Goal: Task Accomplishment & Management: Manage account settings

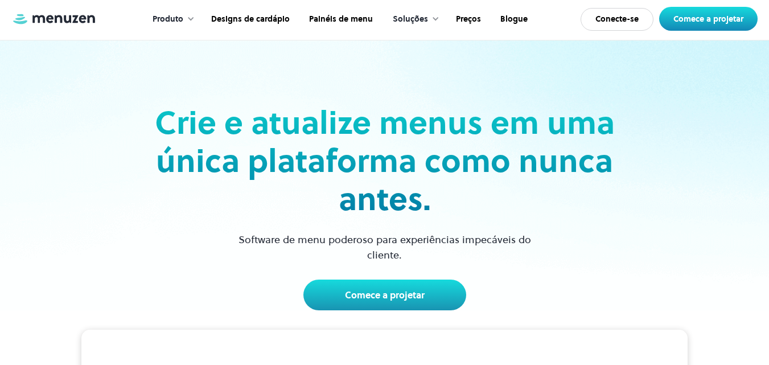
click at [691, 84] on div "Crie e atualize menus em uma única plataforma como nunca antes. Software de men…" at bounding box center [385, 175] width 740 height 270
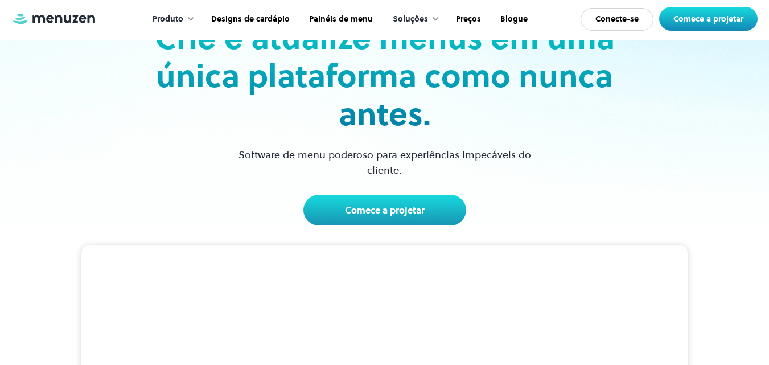
scroll to position [114, 0]
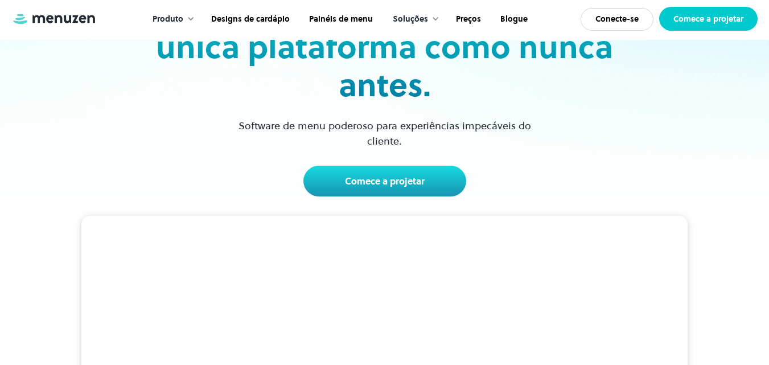
click at [728, 19] on font "Comece a projetar" at bounding box center [708, 18] width 70 height 11
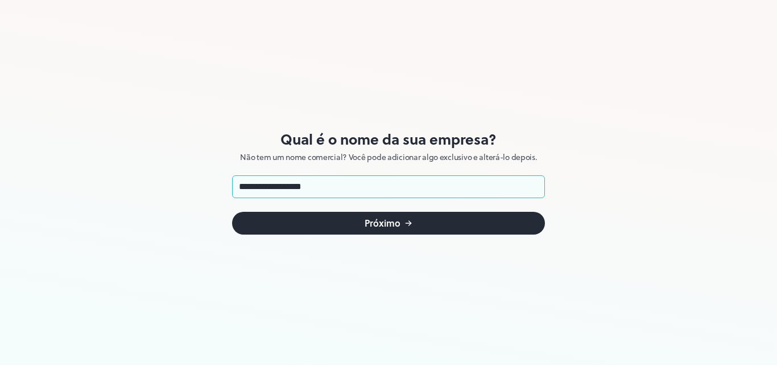
type input "**********"
click at [408, 220] on icon "submit" at bounding box center [408, 223] width 9 height 9
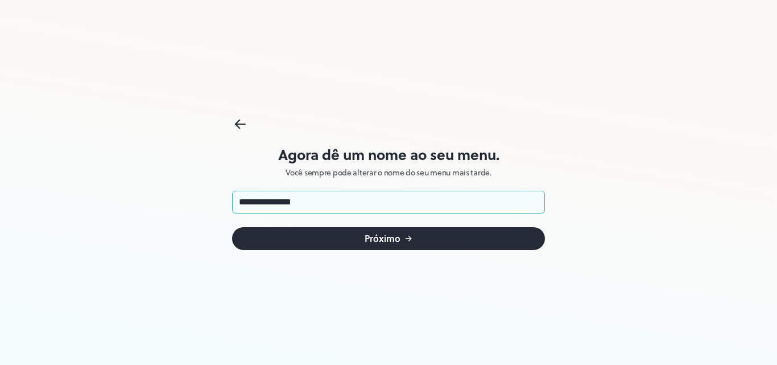
type input "**********"
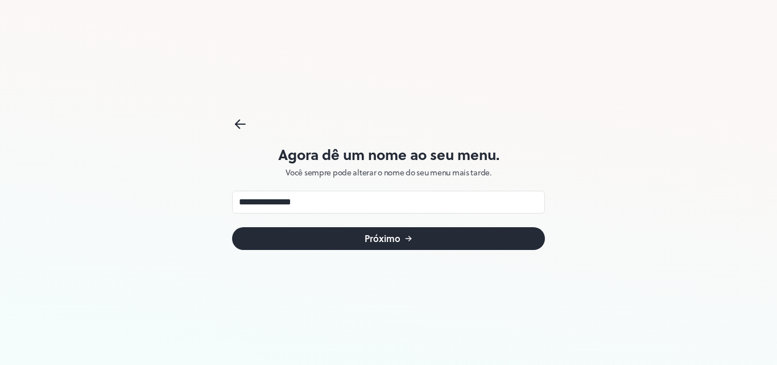
click at [412, 234] on icon "submit" at bounding box center [408, 238] width 9 height 9
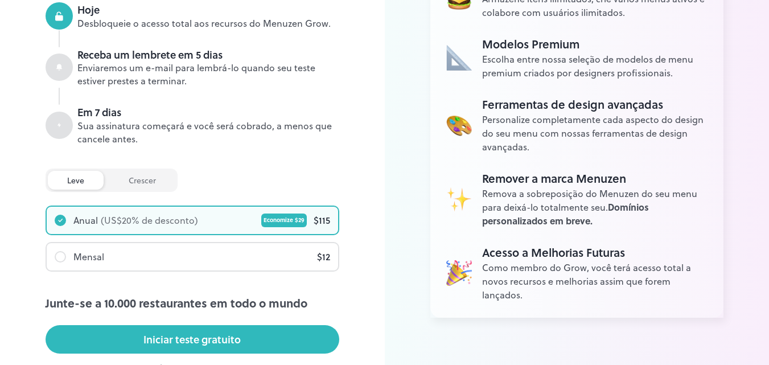
scroll to position [228, 0]
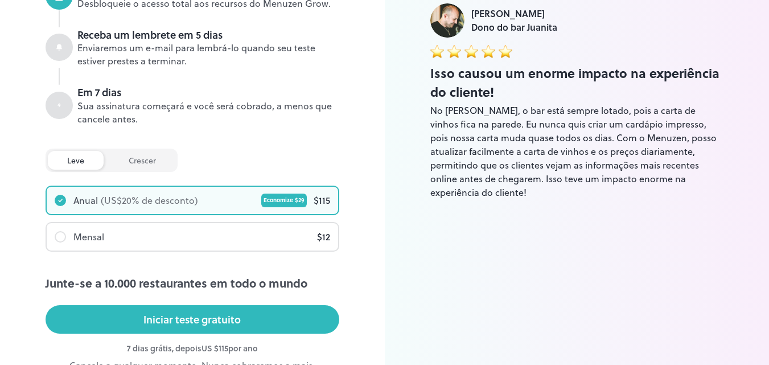
click at [60, 238] on div at bounding box center [60, 236] width 11 height 11
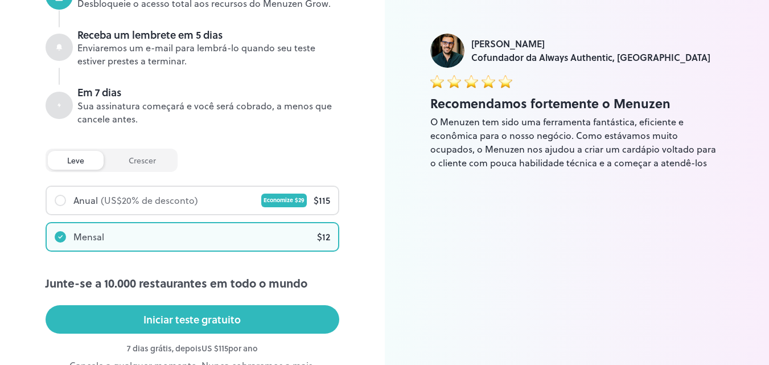
scroll to position [285, 0]
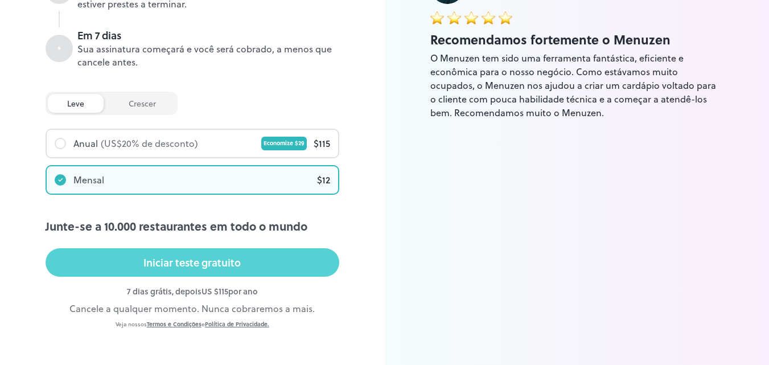
click at [208, 262] on font "Iniciar teste gratuito" at bounding box center [191, 261] width 97 height 15
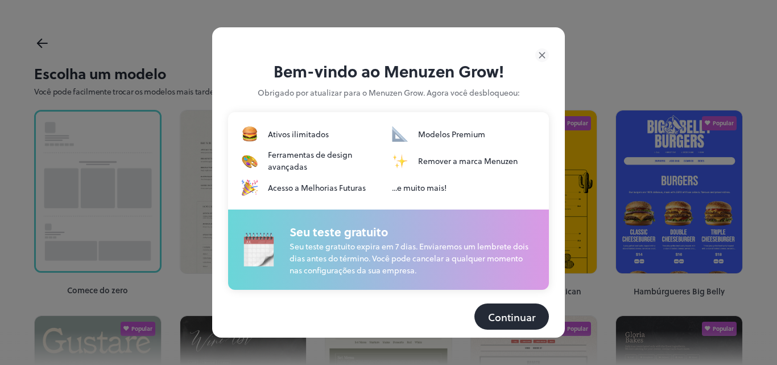
click at [515, 311] on font "Continuar" at bounding box center [511, 316] width 47 height 15
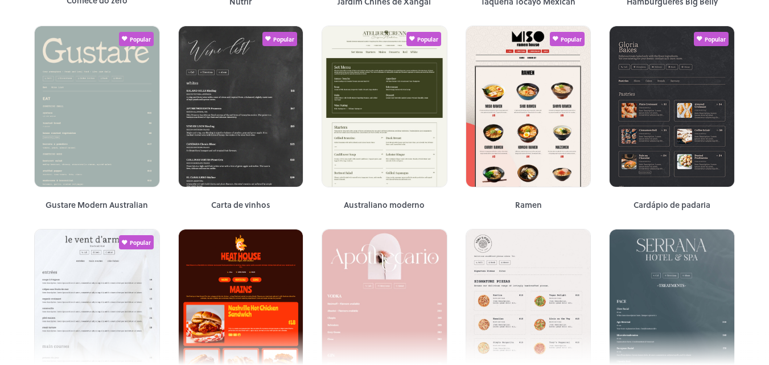
scroll to position [171, 0]
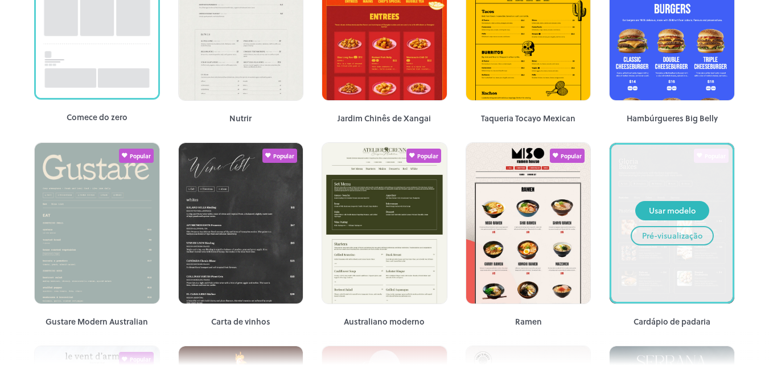
click at [666, 236] on font "Pré-visualização" at bounding box center [672, 235] width 60 height 12
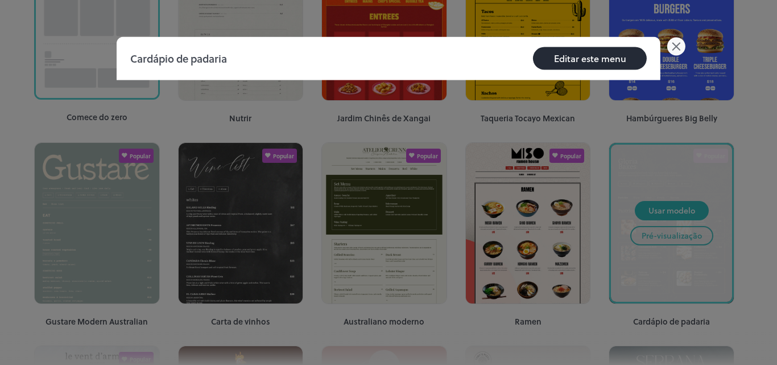
click at [596, 55] on font "Editar este menu" at bounding box center [590, 57] width 72 height 13
click at [602, 63] on font "Editar este menu" at bounding box center [590, 57] width 72 height 13
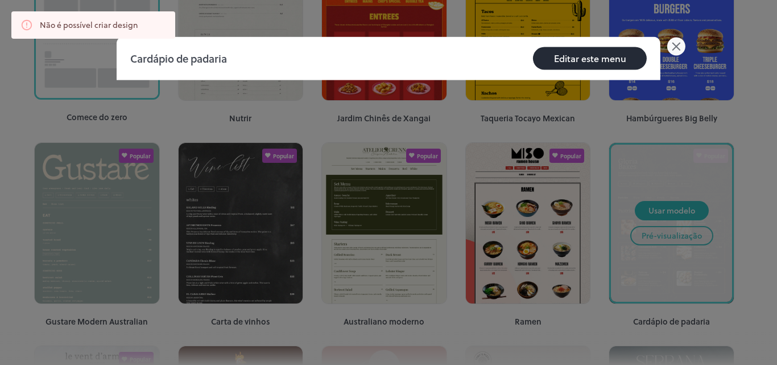
click at [674, 48] on icon at bounding box center [676, 46] width 7 height 7
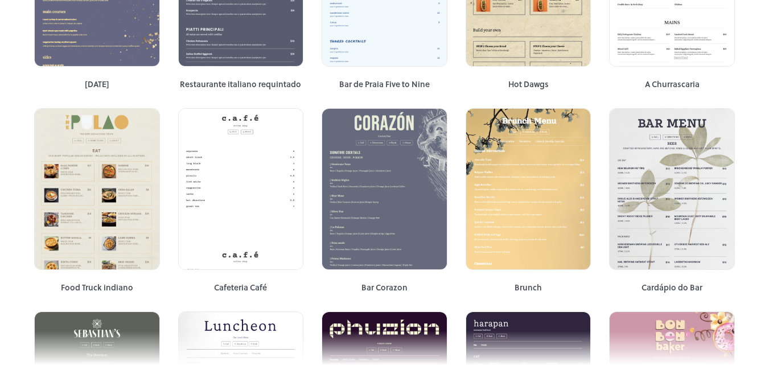
scroll to position [1826, 0]
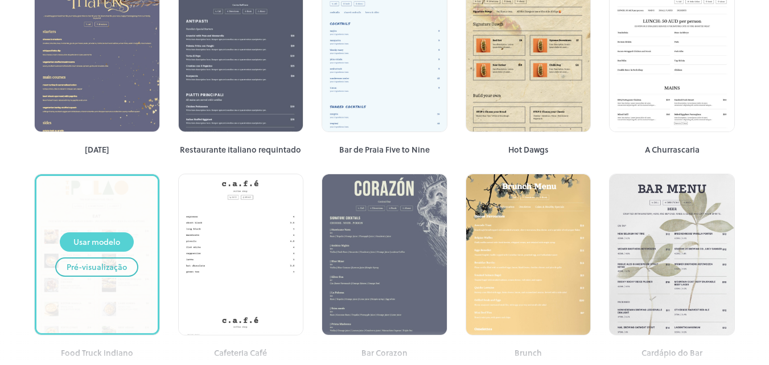
click at [105, 236] on font "Usar modelo" at bounding box center [96, 242] width 47 height 12
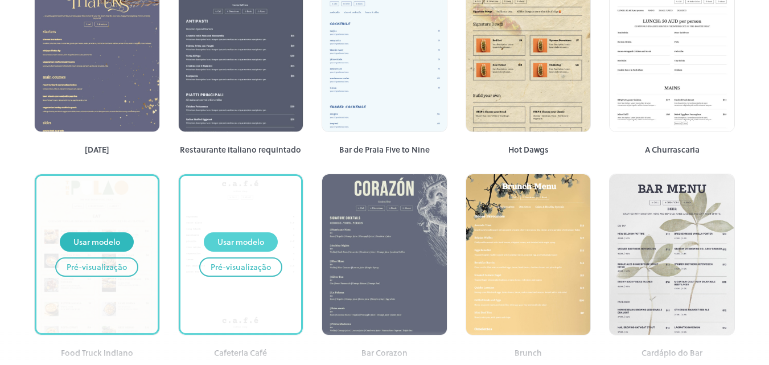
click at [232, 236] on font "Usar modelo" at bounding box center [240, 242] width 47 height 12
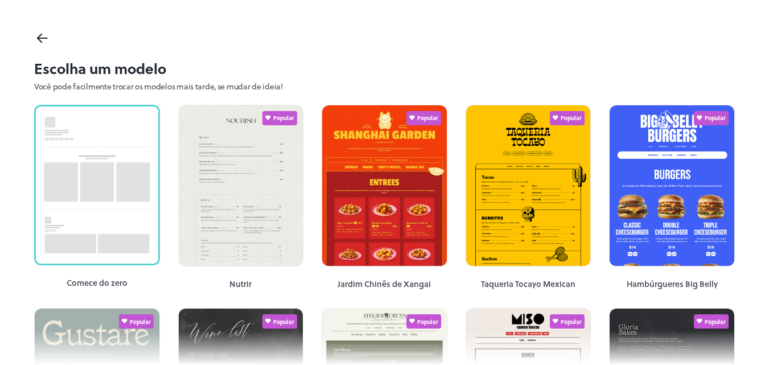
scroll to position [0, 0]
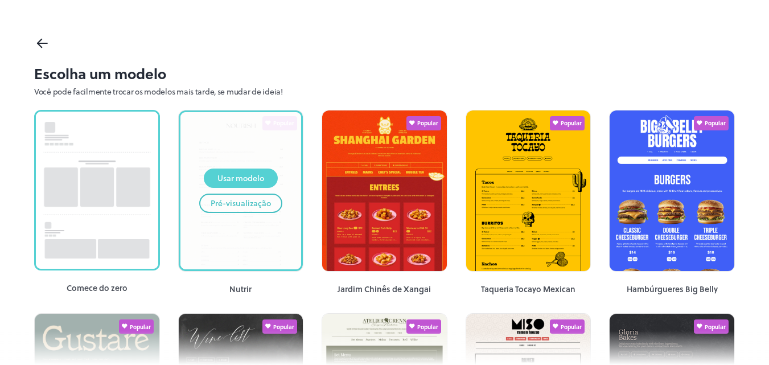
click at [248, 176] on font "Usar modelo" at bounding box center [240, 178] width 47 height 12
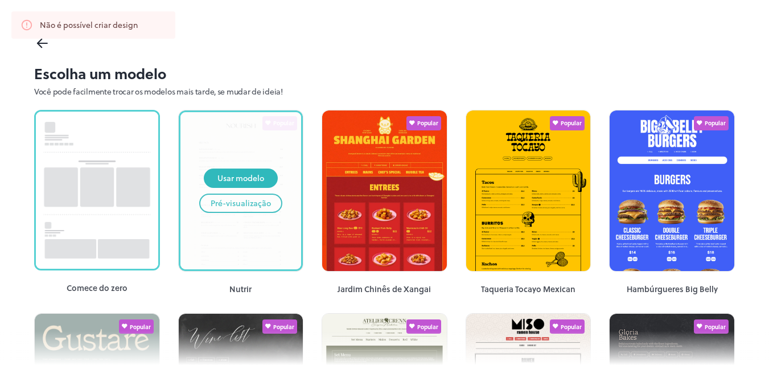
click at [40, 46] on icon at bounding box center [40, 45] width 4 height 4
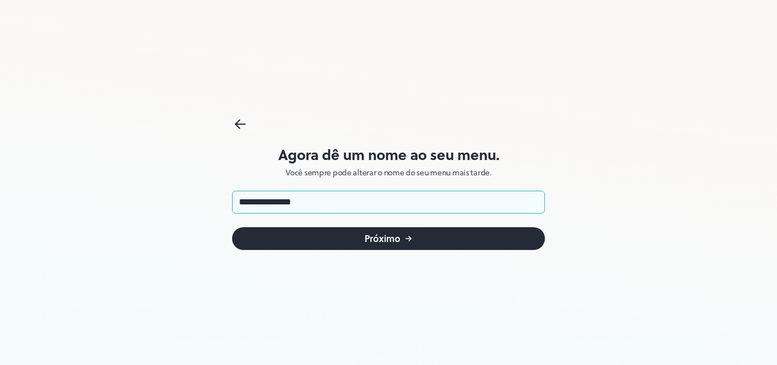
click at [391, 237] on font "Próximo" at bounding box center [383, 238] width 36 height 13
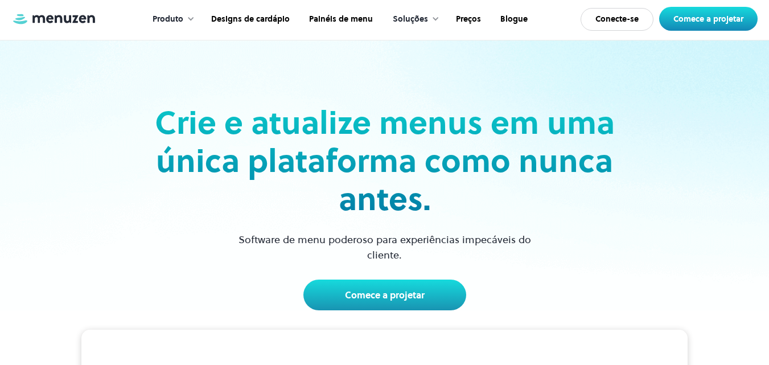
click at [760, 74] on div "Crie e atualize menus em uma única plataforma como nunca antes. Software de men…" at bounding box center [384, 175] width 769 height 270
click at [718, 19] on font "Comece a projetar" at bounding box center [708, 18] width 70 height 11
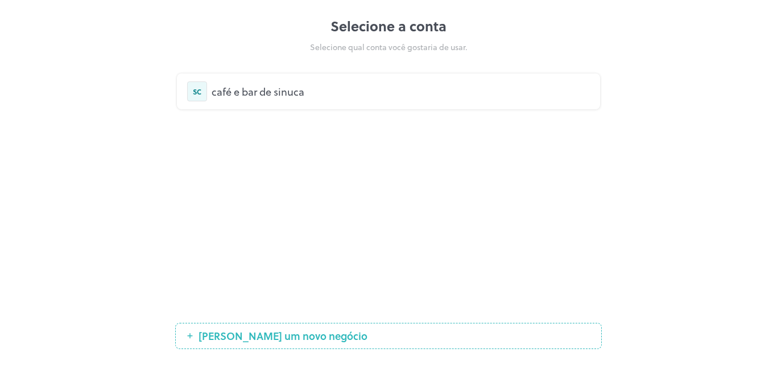
click at [248, 93] on font "café e bar de sinuca" at bounding box center [258, 91] width 93 height 15
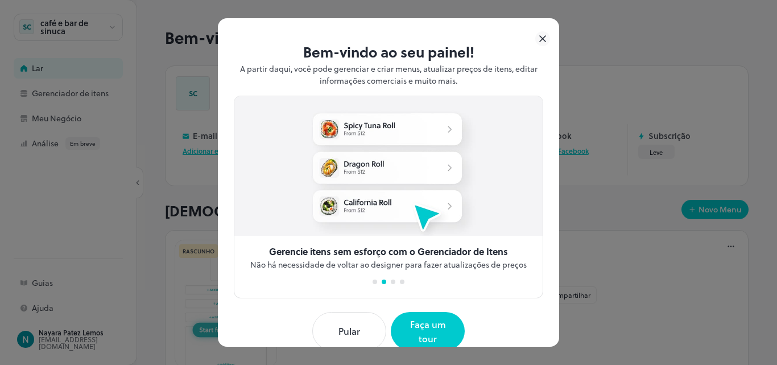
scroll to position [26, 0]
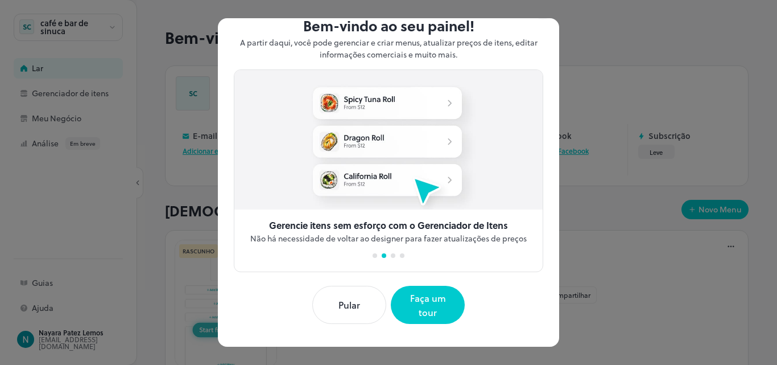
click at [341, 301] on font "Pular" at bounding box center [350, 304] width 22 height 13
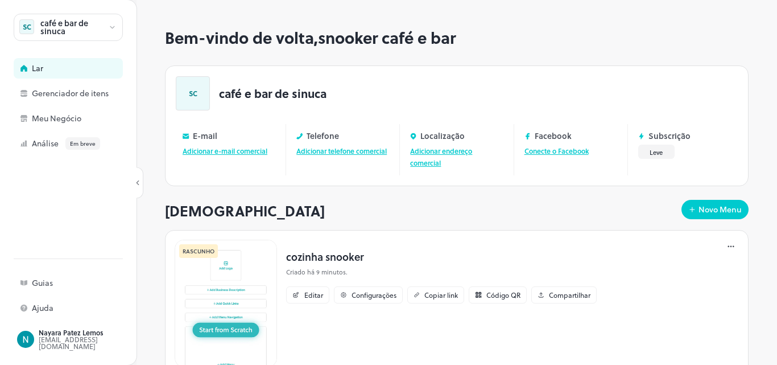
scroll to position [39, 0]
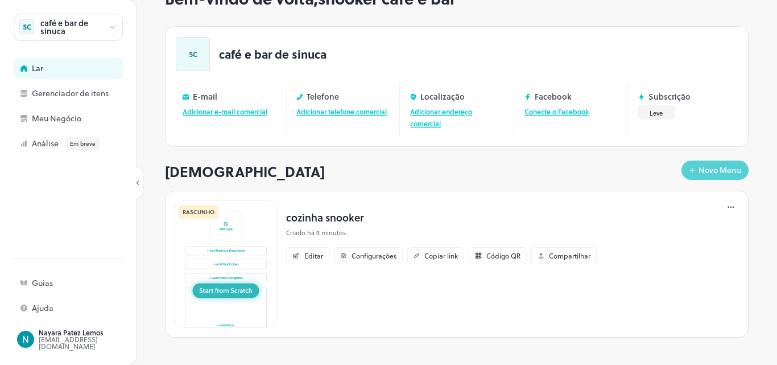
click at [713, 168] on font "Novo Menu" at bounding box center [720, 170] width 43 height 12
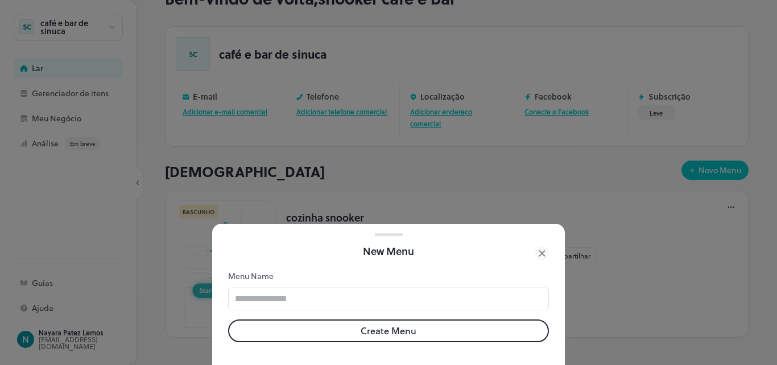
click at [541, 250] on icon at bounding box center [542, 252] width 5 height 5
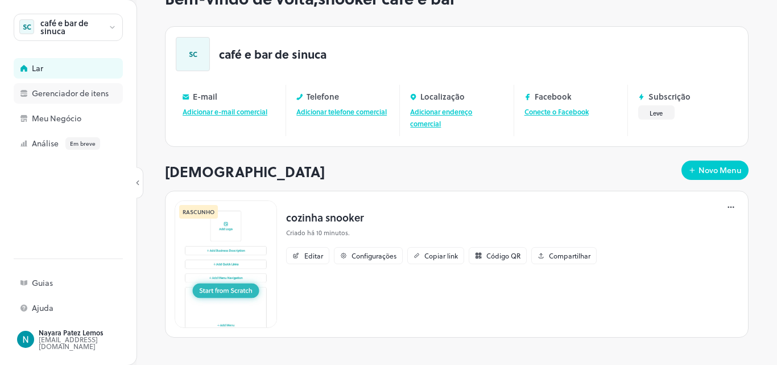
click at [87, 94] on font "Gerenciador de itens" at bounding box center [70, 93] width 77 height 12
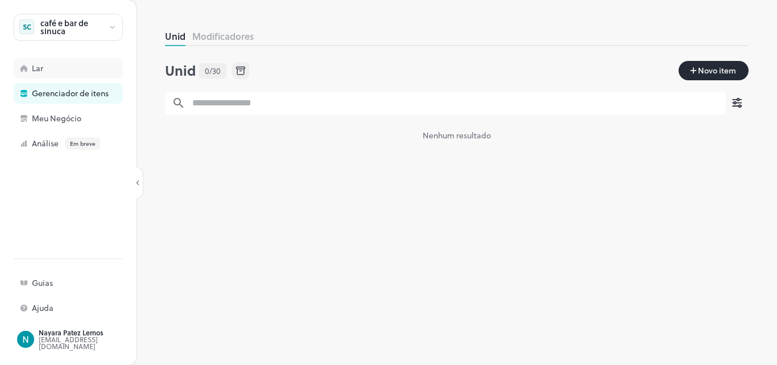
click at [75, 67] on div "Lar" at bounding box center [89, 68] width 114 height 8
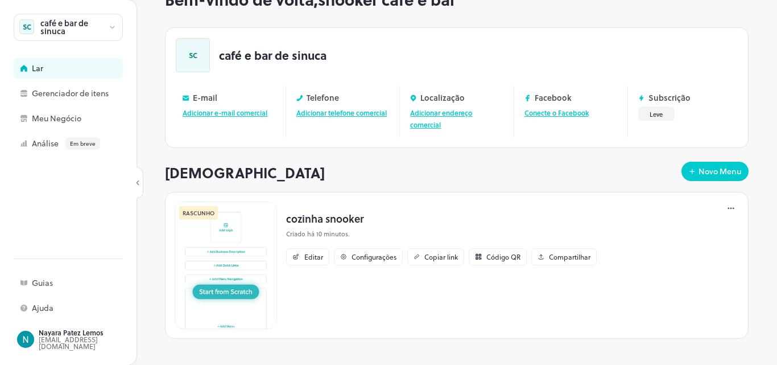
scroll to position [39, 0]
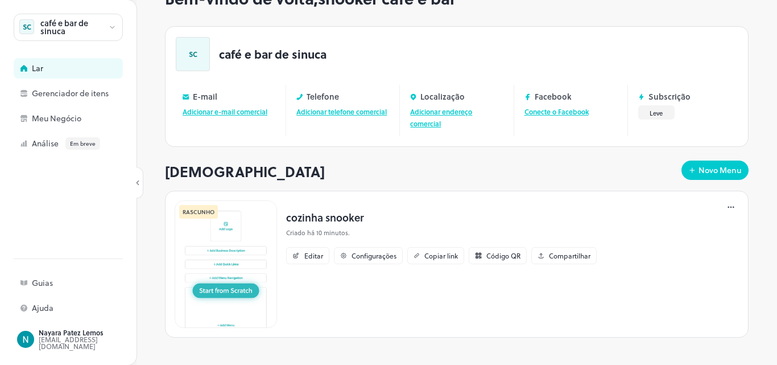
click at [243, 274] on img at bounding box center [226, 263] width 102 height 127
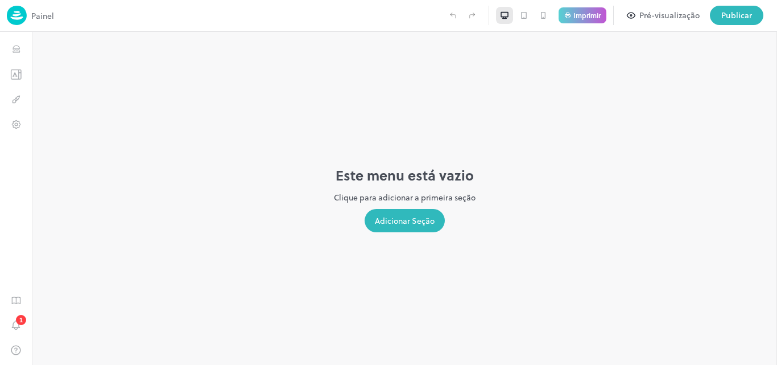
click at [409, 226] on font "Adicionar Seção" at bounding box center [405, 221] width 60 height 12
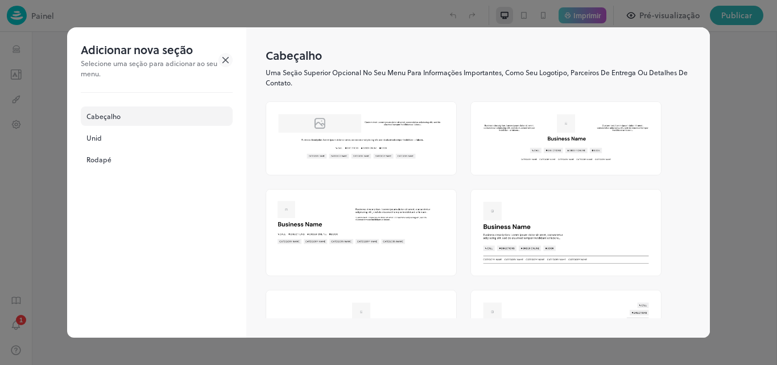
click at [767, 86] on div at bounding box center [388, 182] width 777 height 365
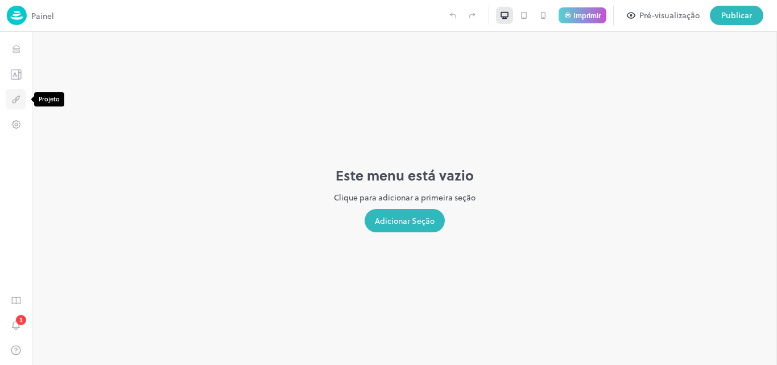
click at [19, 98] on icon "Projeto" at bounding box center [17, 98] width 4 height 5
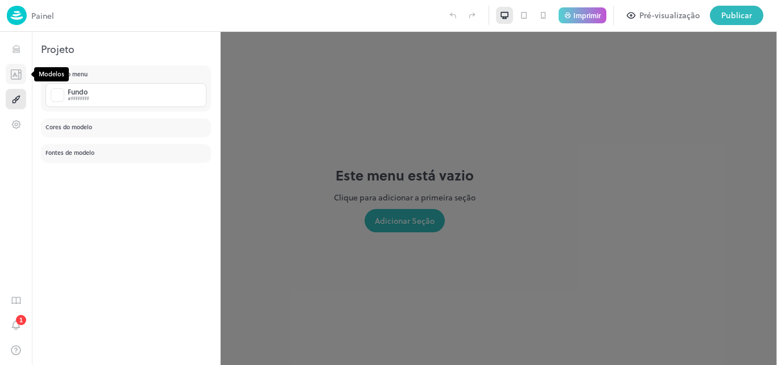
click at [15, 72] on icon "Modelos" at bounding box center [15, 74] width 11 height 11
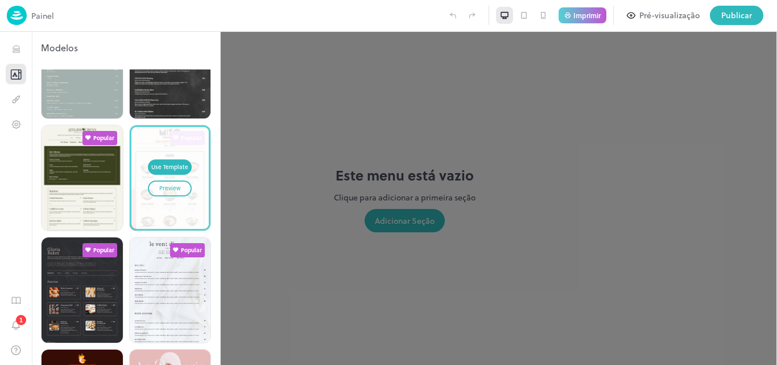
scroll to position [285, 0]
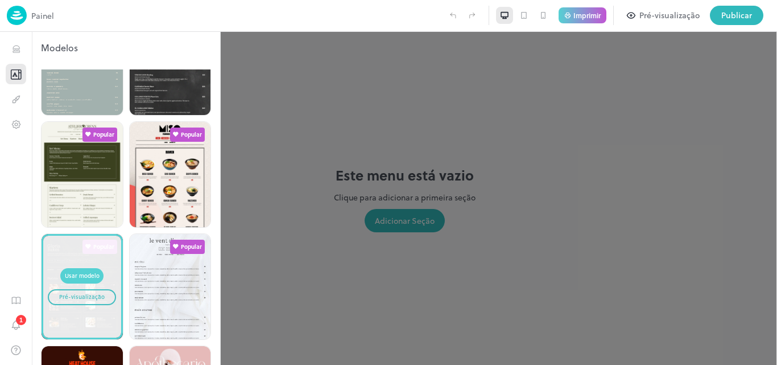
click at [84, 271] on font "Usar modelo" at bounding box center [82, 275] width 35 height 8
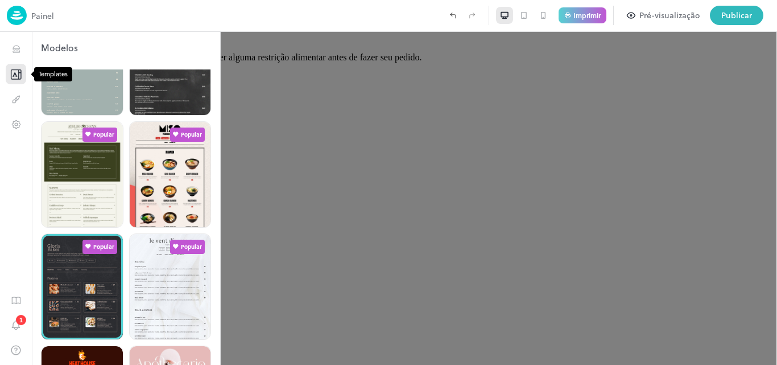
click at [14, 75] on icon "Modelos" at bounding box center [14, 73] width 3 height 3
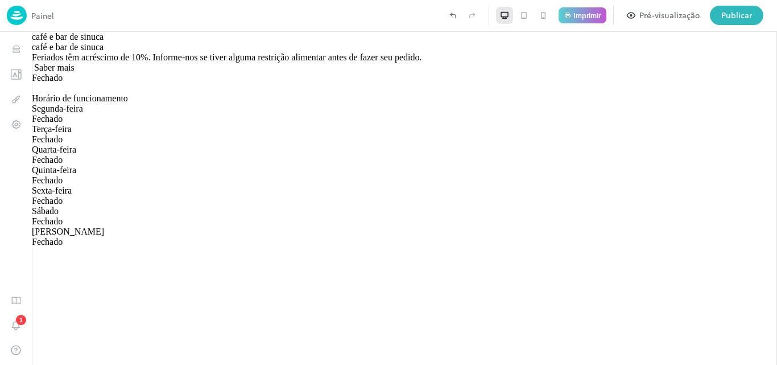
click at [524, 17] on icon at bounding box center [524, 15] width 9 height 9
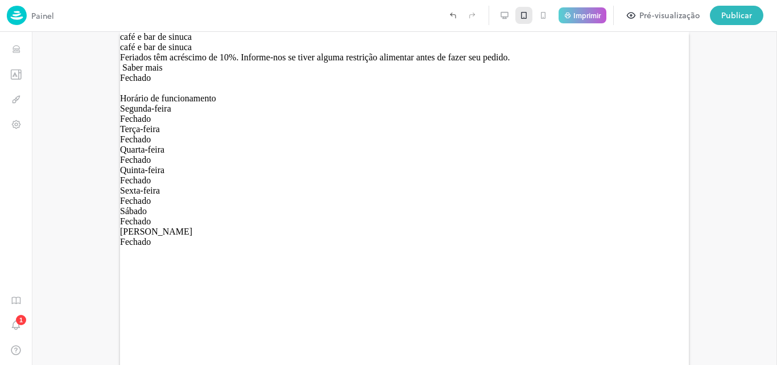
click at [545, 16] on icon at bounding box center [543, 15] width 9 height 9
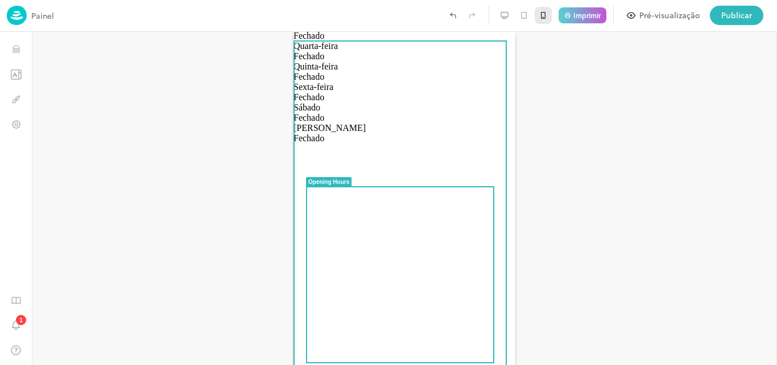
scroll to position [125, 0]
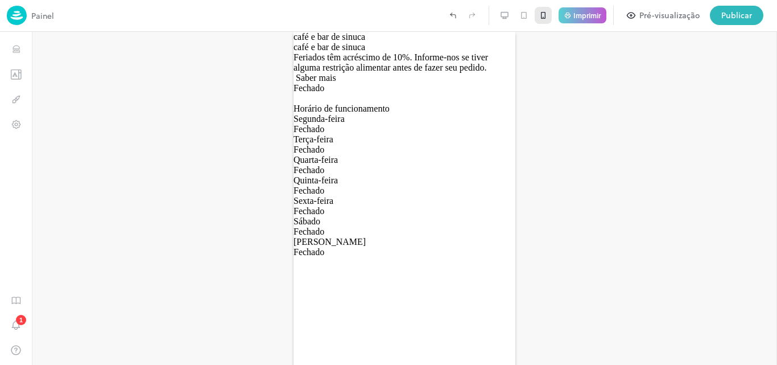
click at [526, 12] on icon at bounding box center [524, 15] width 6 height 7
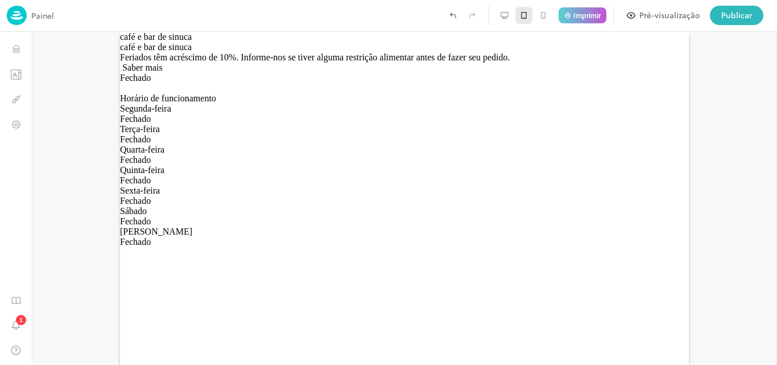
scroll to position [50, 0]
click at [18, 71] on icon "Modelos" at bounding box center [15, 74] width 11 height 11
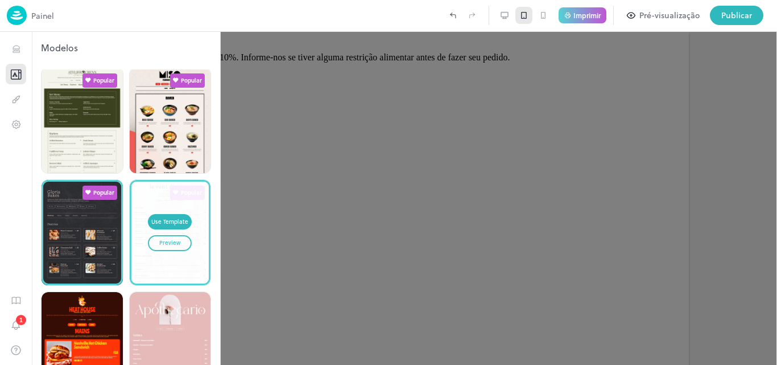
scroll to position [341, 0]
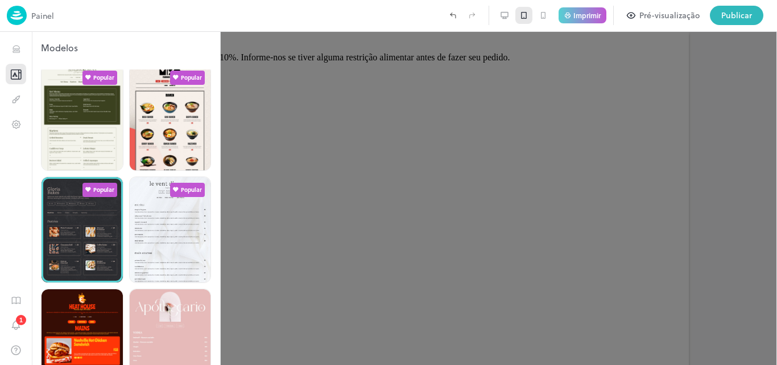
click at [80, 213] on div at bounding box center [82, 229] width 81 height 105
click at [270, 179] on div at bounding box center [388, 182] width 777 height 365
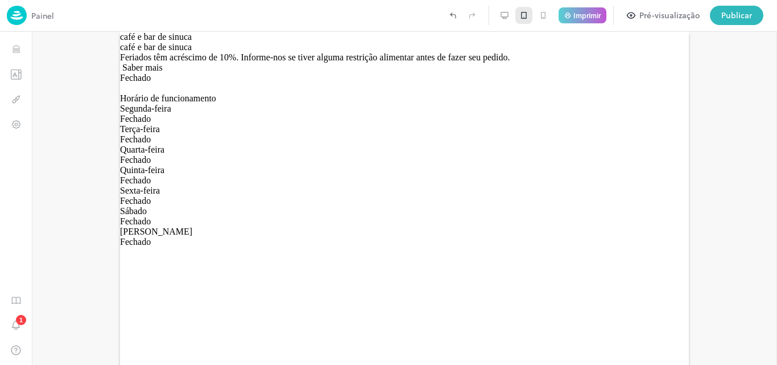
click at [665, 14] on font "Pré-visualização" at bounding box center [670, 15] width 60 height 12
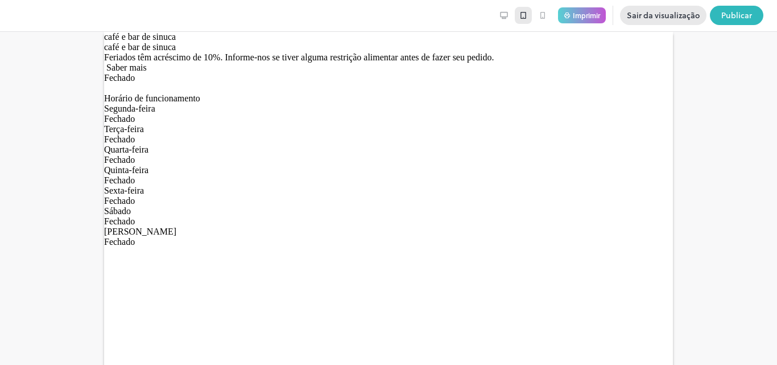
scroll to position [96, 0]
click at [176, 52] on font "café e bar de sinuca" at bounding box center [140, 47] width 72 height 10
drag, startPoint x: 341, startPoint y: 84, endPoint x: 141, endPoint y: 82, distance: 200.3
click at [141, 52] on div "café e bar de sinuca" at bounding box center [388, 47] width 569 height 10
click at [176, 52] on font "café e bar de sinuca" at bounding box center [140, 47] width 72 height 10
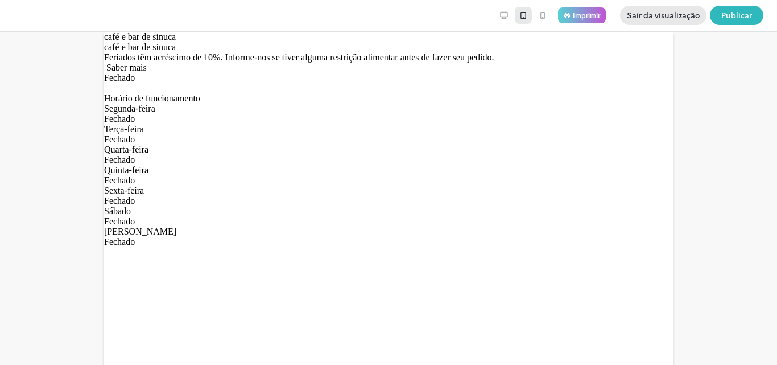
click at [342, 52] on div "café e bar de sinuca" at bounding box center [388, 47] width 569 height 10
click at [176, 52] on font "café e bar de sinuca" at bounding box center [140, 47] width 72 height 10
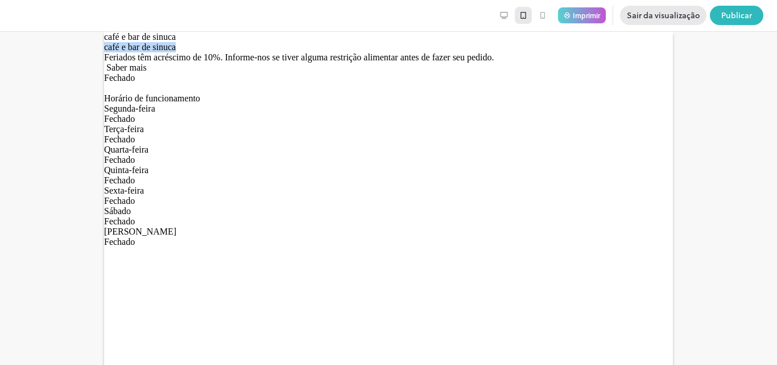
scroll to position [0, 0]
click at [176, 42] on font "café e bar de sinuca" at bounding box center [140, 37] width 72 height 10
click at [661, 20] on font "Sair da visualização" at bounding box center [663, 16] width 73 height 12
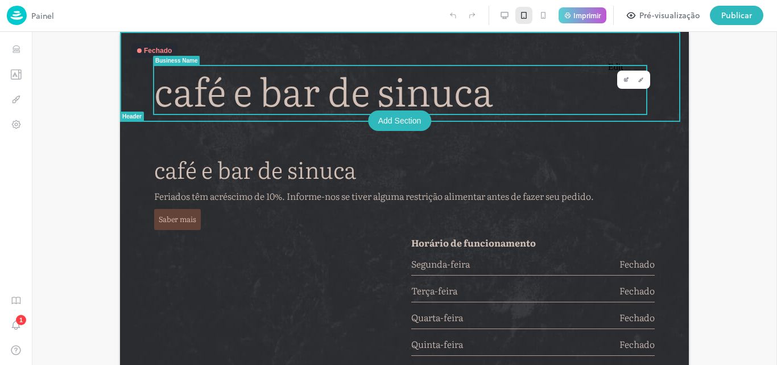
click at [624, 80] on icon "Edit" at bounding box center [627, 80] width 6 height 6
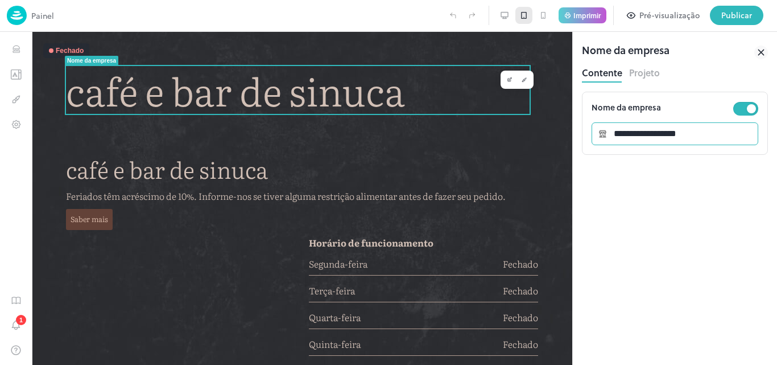
click at [698, 135] on input "**********" at bounding box center [682, 133] width 151 height 23
drag, startPoint x: 698, startPoint y: 135, endPoint x: 611, endPoint y: 140, distance: 87.8
click at [611, 140] on input "**********" at bounding box center [682, 133] width 151 height 23
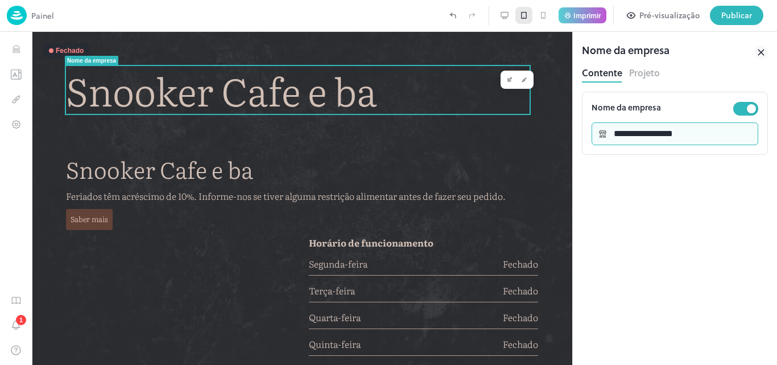
type input "**********"
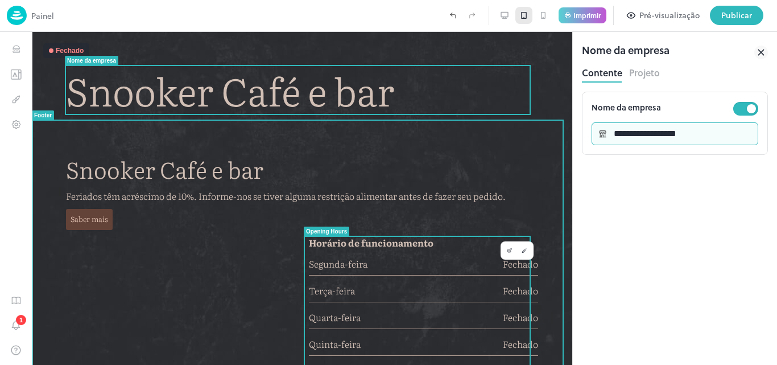
click at [417, 248] on font "Horário de funcionamento" at bounding box center [371, 243] width 125 height 14
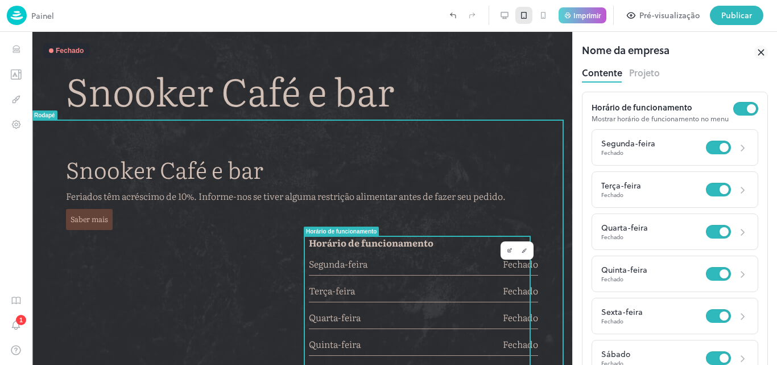
drag, startPoint x: 417, startPoint y: 248, endPoint x: 402, endPoint y: 213, distance: 37.7
click at [402, 213] on div "Saber mais" at bounding box center [302, 219] width 472 height 20
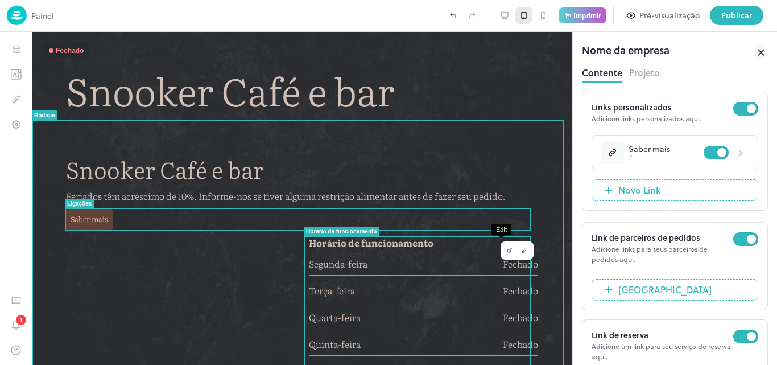
click at [507, 248] on icon "Editar" at bounding box center [510, 251] width 6 height 6
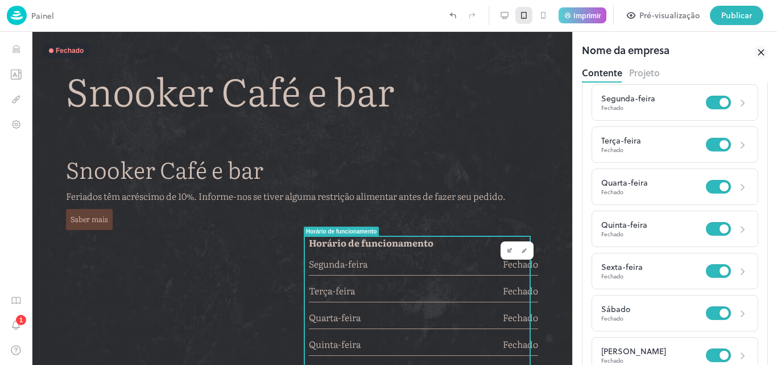
scroll to position [105, 0]
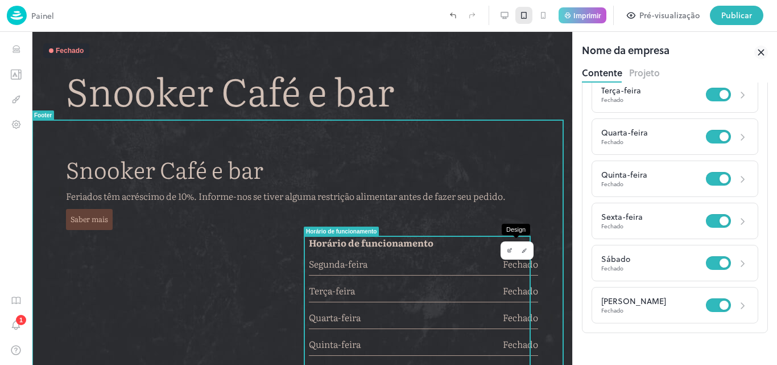
click at [524, 252] on icon "Design" at bounding box center [525, 250] width 2 height 3
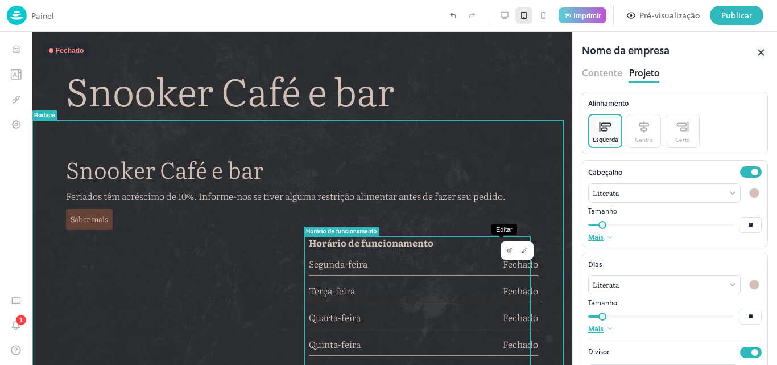
click at [503, 251] on button "Editar" at bounding box center [510, 250] width 15 height 15
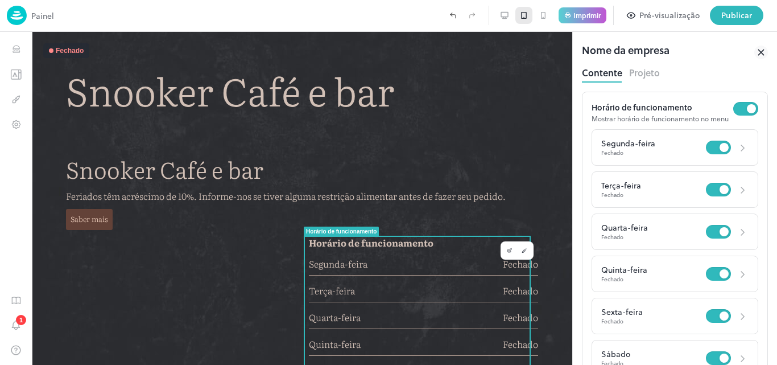
click at [645, 73] on font "Projeto" at bounding box center [644, 72] width 31 height 13
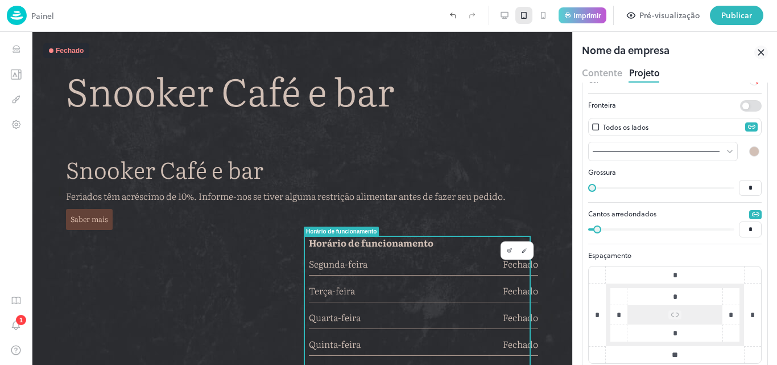
scroll to position [382, 0]
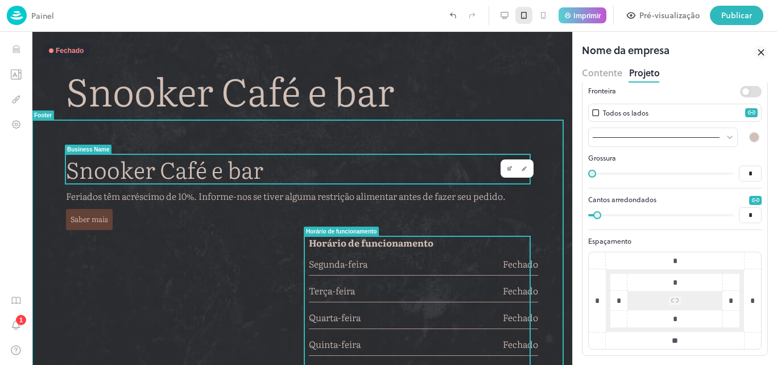
click at [529, 158] on div at bounding box center [517, 168] width 42 height 27
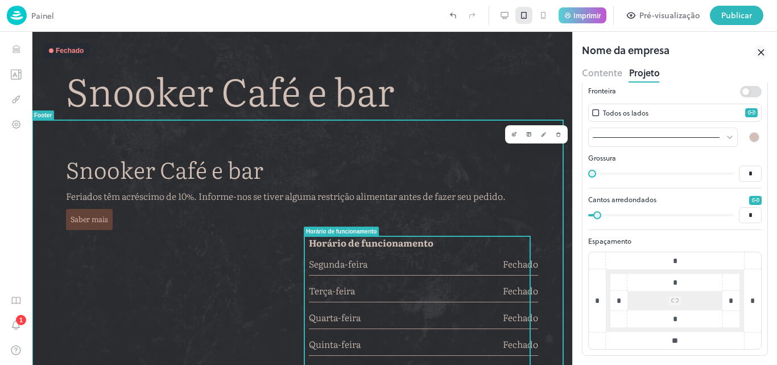
click at [536, 202] on div "Snooker Café e bar Feriados têm acréscimo de 10%. Informe-nos se tiver alguma r…" at bounding box center [302, 192] width 486 height 88
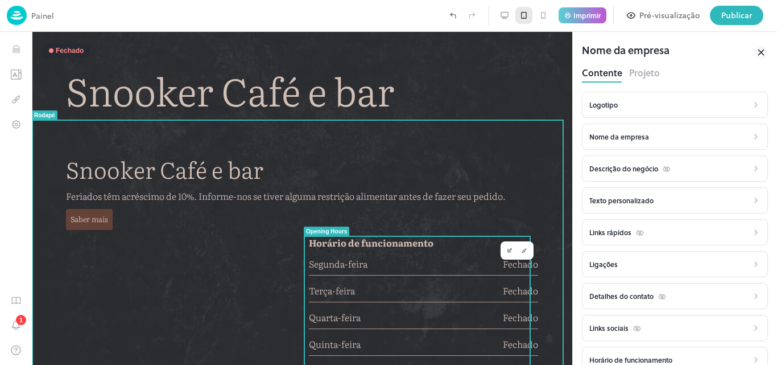
click at [410, 273] on div "Segunda-feira Fechado" at bounding box center [423, 262] width 229 height 27
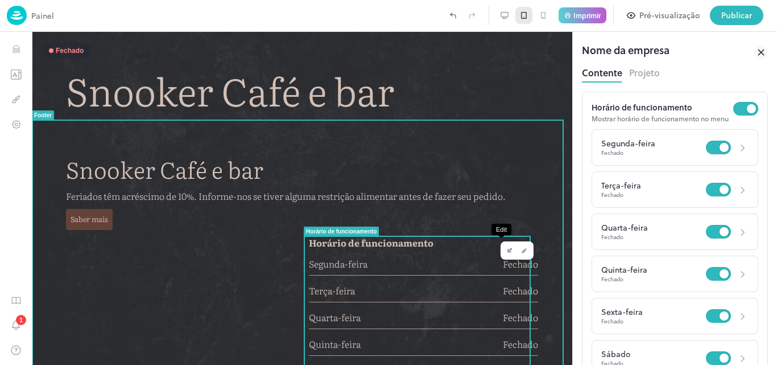
click at [507, 253] on icon "Editar" at bounding box center [510, 251] width 6 height 6
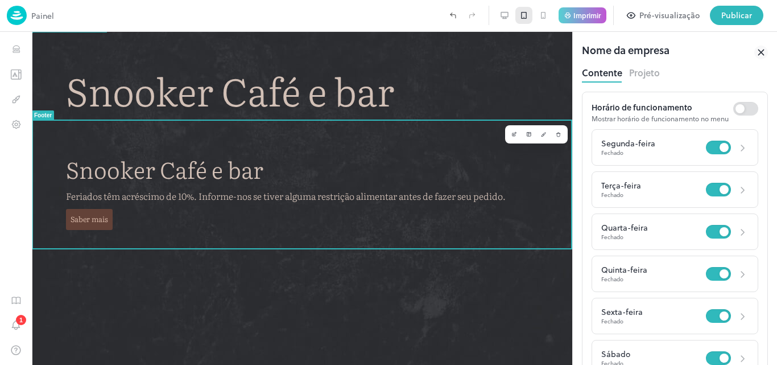
click at [344, 285] on div "Snooker Café e bar Snooker Café e bar Feriados têm acréscimo de 10%. Informe-no…" at bounding box center [302, 198] width 541 height 333
click at [164, 292] on div "Snooker Café e bar Snooker Café e bar Feriados têm acréscimo de 10%. Informe-no…" at bounding box center [302, 198] width 541 height 333
